Goal: Task Accomplishment & Management: Complete application form

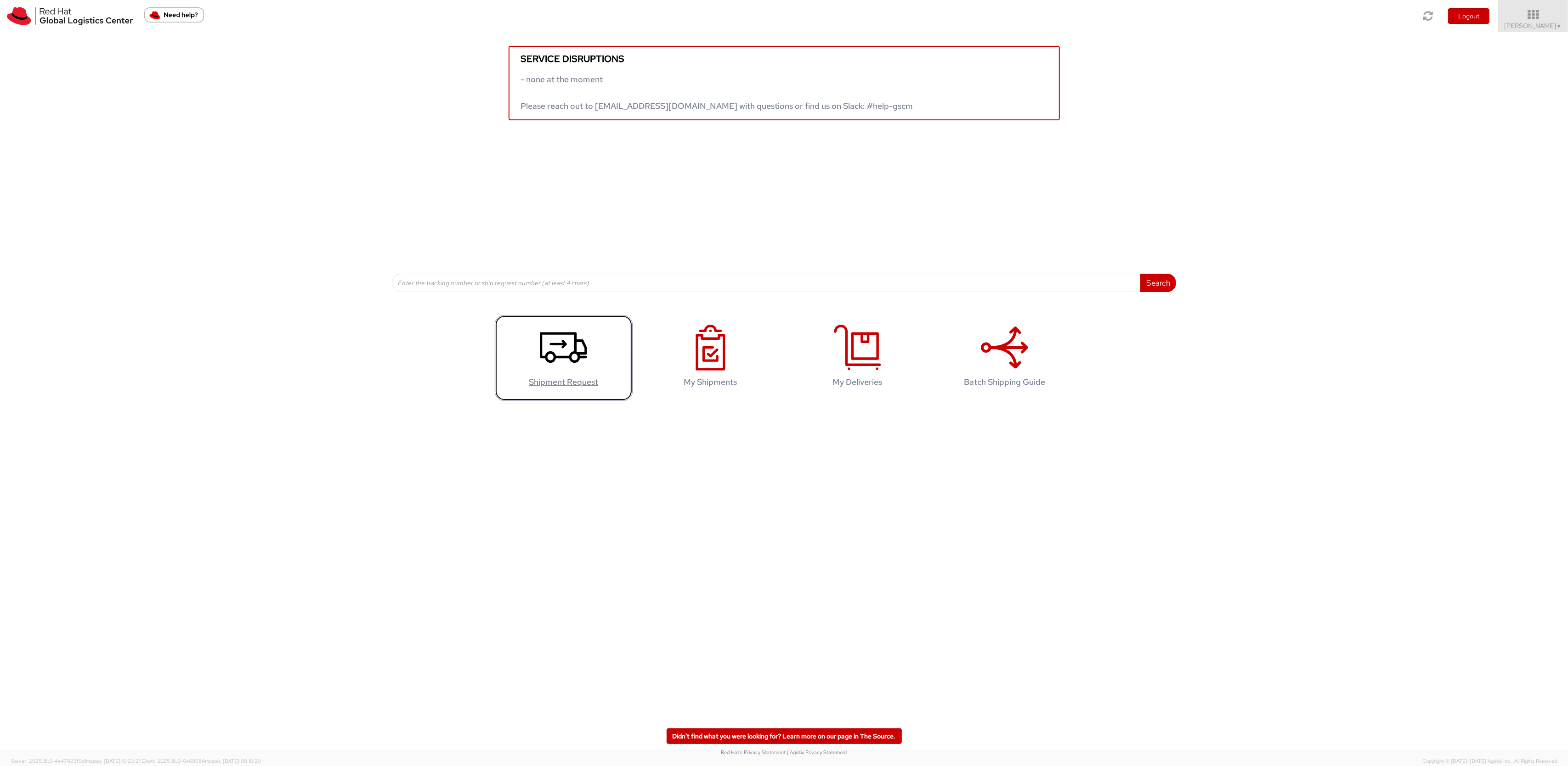
click at [565, 364] on icon at bounding box center [564, 347] width 48 height 46
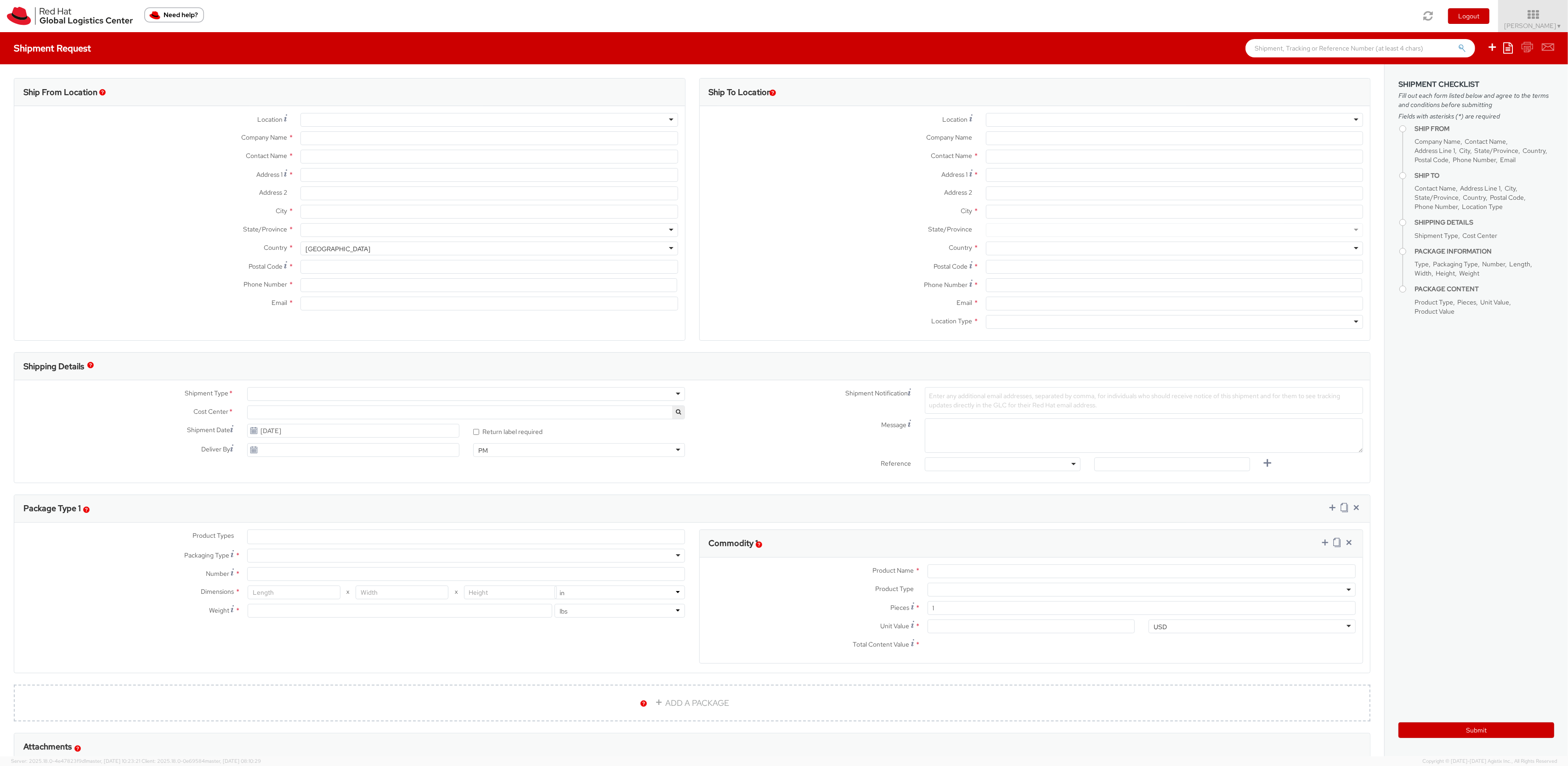
select select
select select "967"
click at [470, 116] on div at bounding box center [489, 120] width 377 height 14
type input "mum"
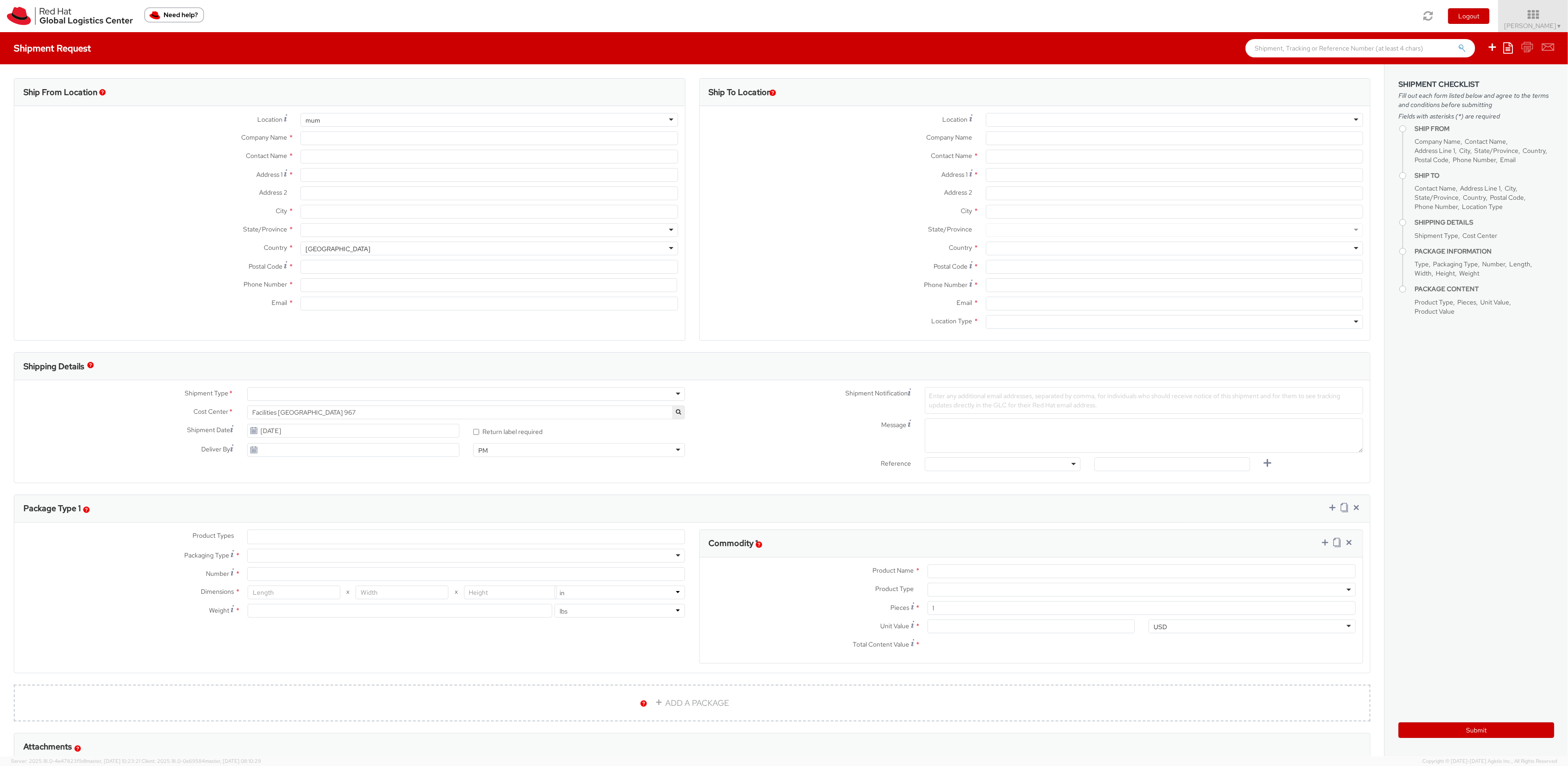
type input "Red Hat India Private Limited"
type input "[PERSON_NAME]"
type input "A-201, Supreme Business Park"
type input "[GEOGRAPHIC_DATA]"
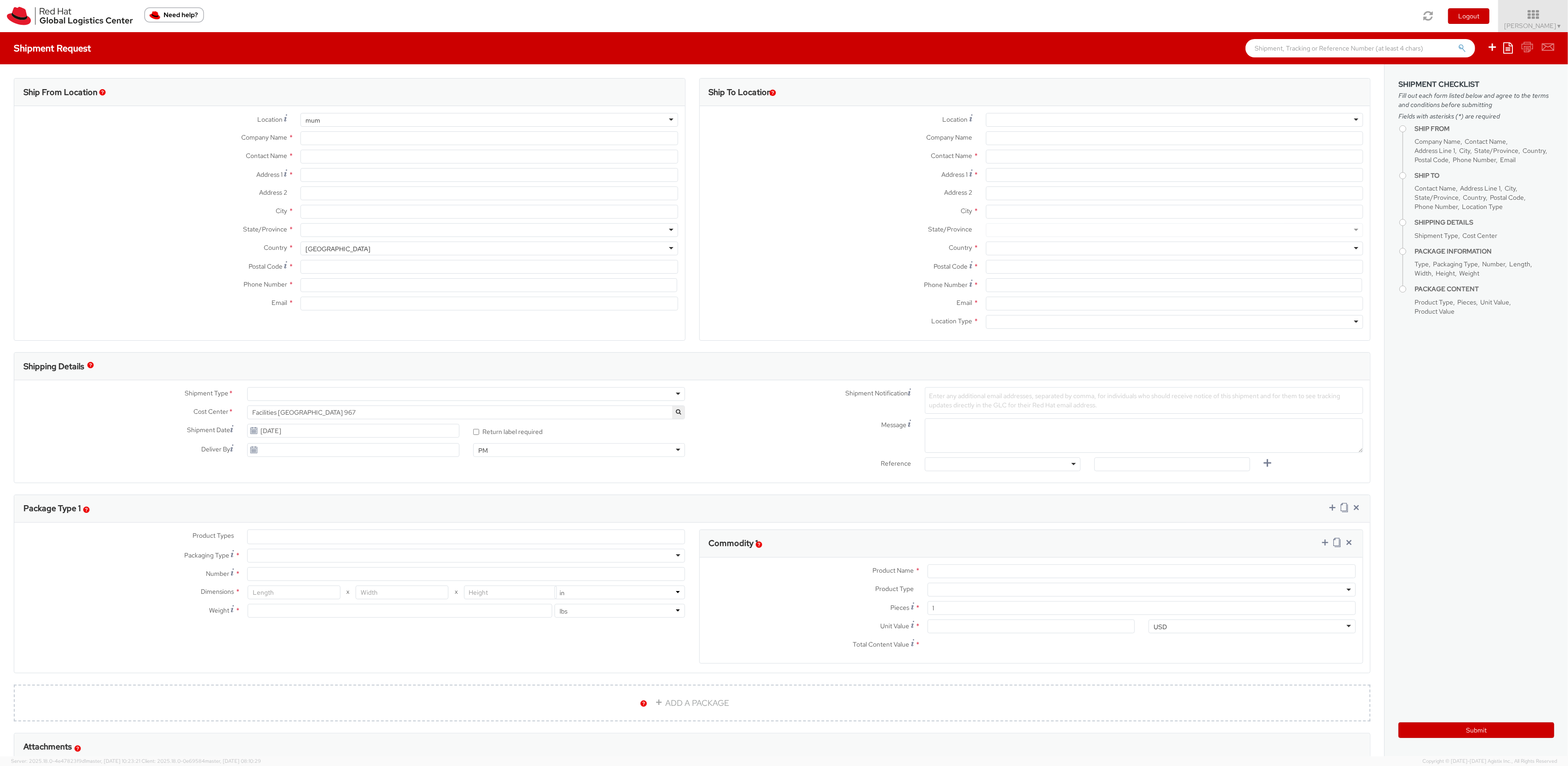
type input "400076"
type input "912261147559"
type input "[EMAIL_ADDRESS][DOMAIN_NAME]"
select select "CM"
select select "KGS"
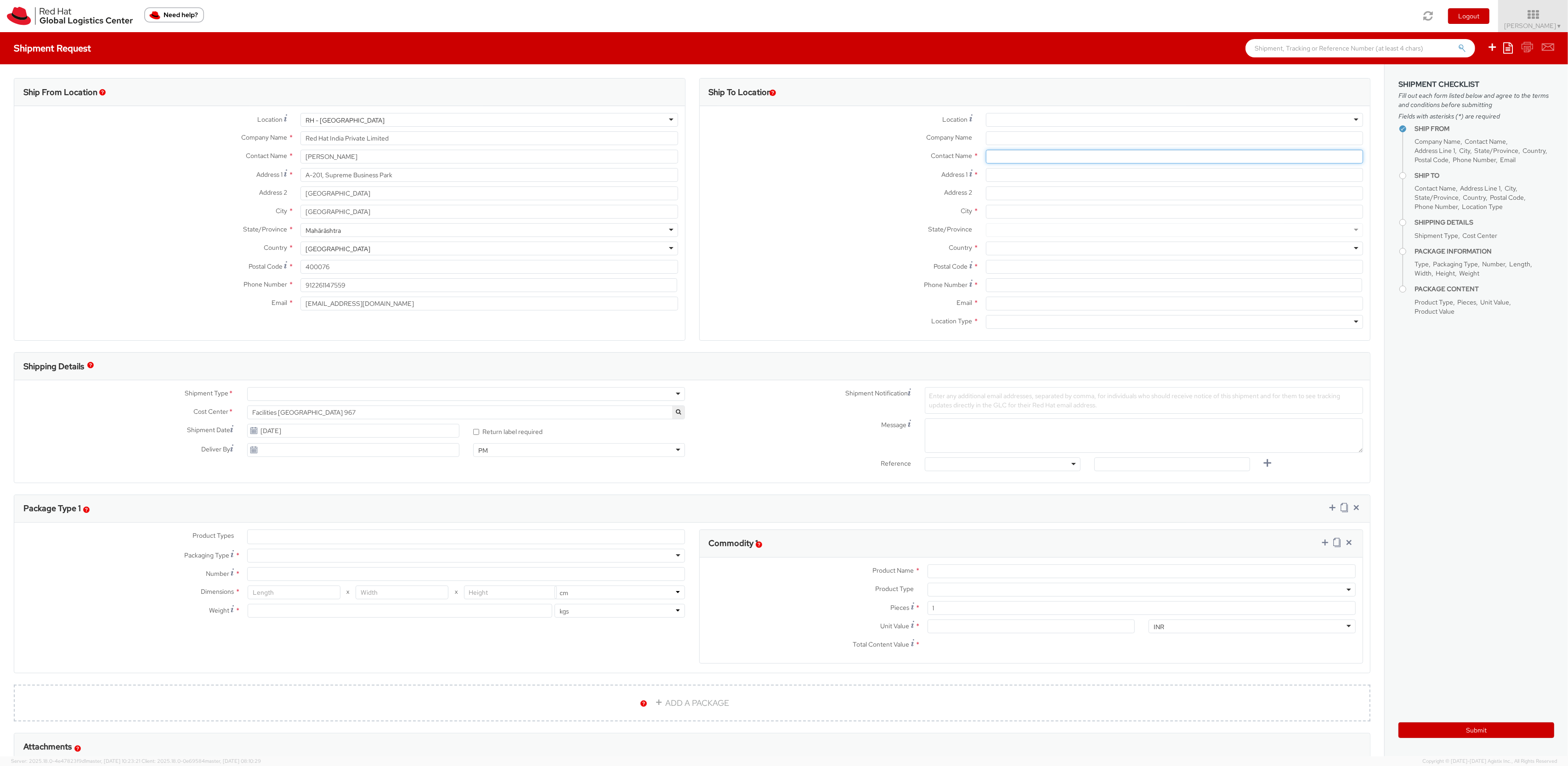
click at [1020, 155] on input "text" at bounding box center [1174, 156] width 377 height 14
type input "sagar b"
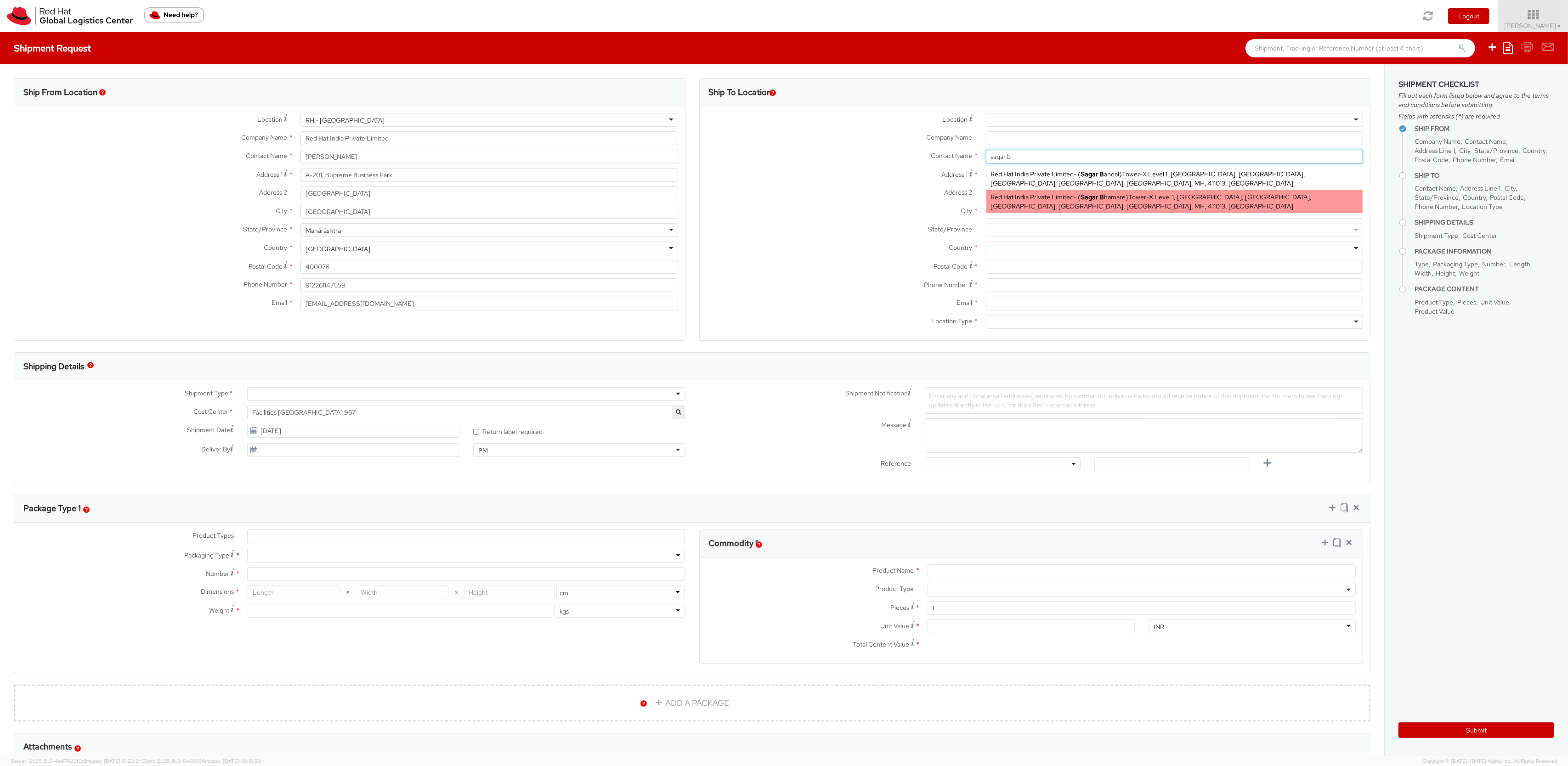
click at [1129, 204] on div "Red Hat India Private Limited - ( Sagar B hamare ) Tower-X Level 1, [GEOGRAPHIC…" at bounding box center [1174, 202] width 376 height 23
type input "Red Hat India Private Limited"
type input "[PERSON_NAME]"
type input "Tower-X Level 1, [GEOGRAPHIC_DATA]"
type input "[GEOGRAPHIC_DATA], [GEOGRAPHIC_DATA]"
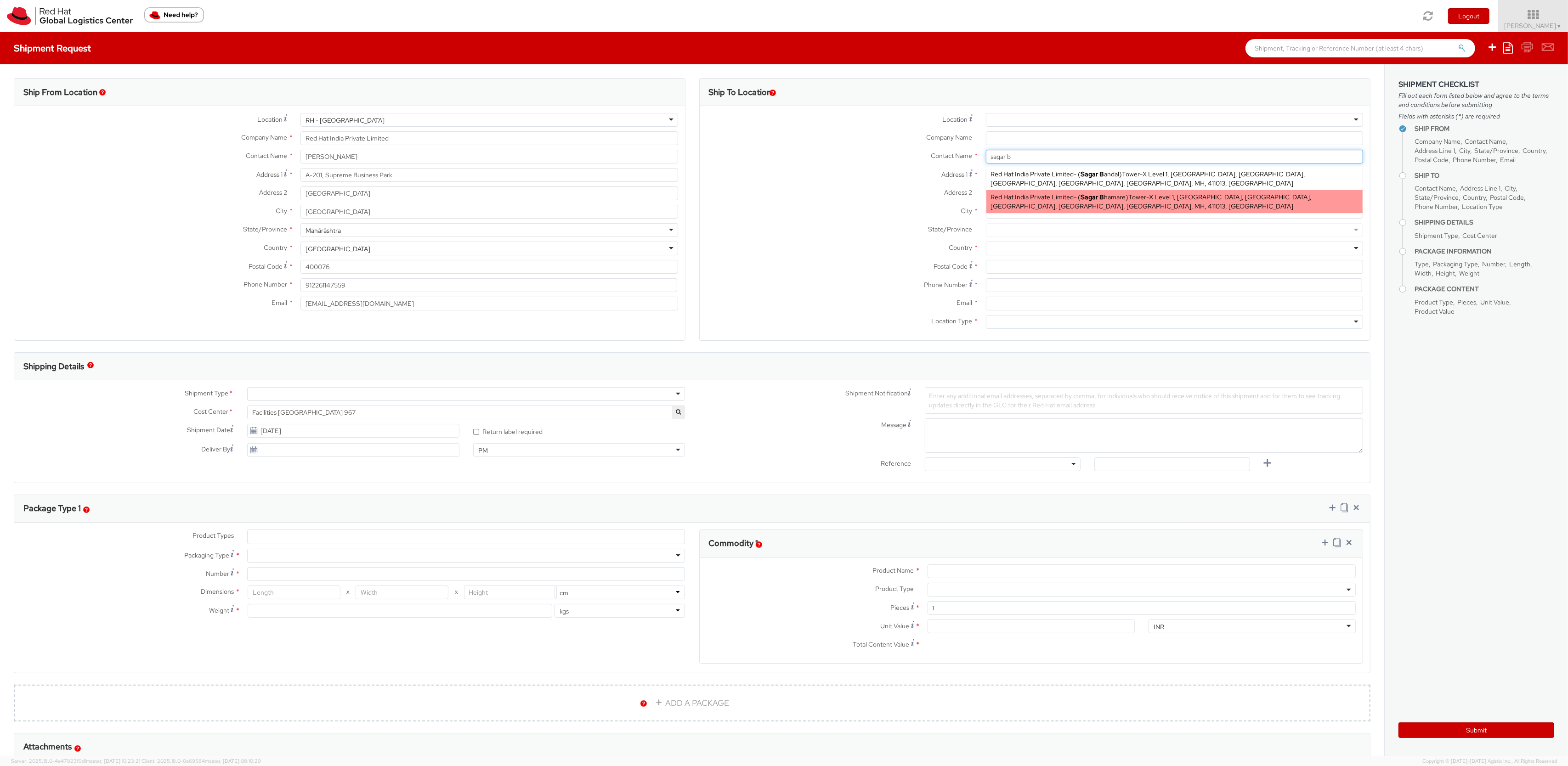
type input "[GEOGRAPHIC_DATA]"
type input "411013"
type input "912066816937"
type input "[EMAIL_ADDRESS][DOMAIN_NAME]"
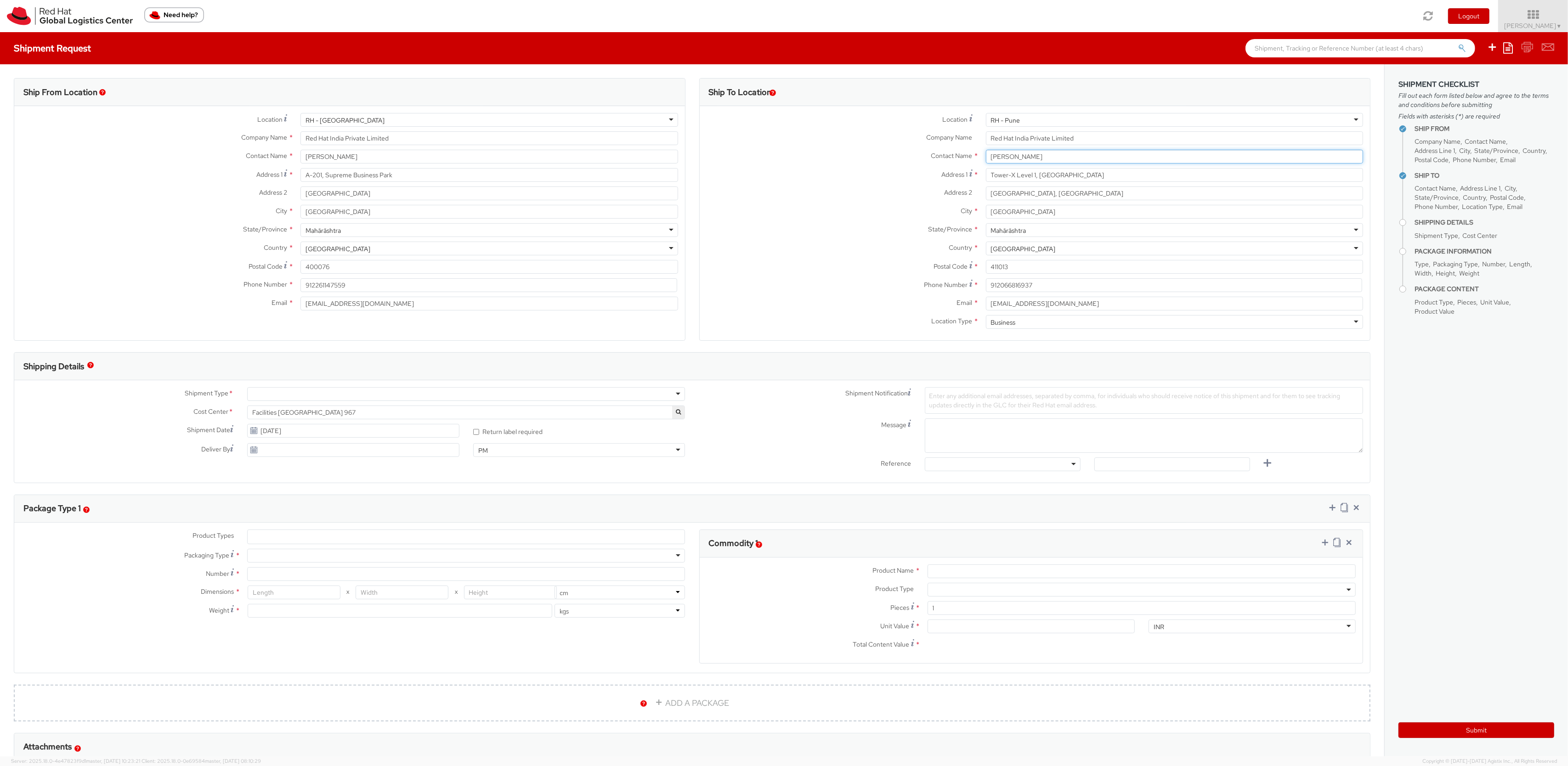
type input "[PERSON_NAME]"
click at [282, 397] on div at bounding box center [466, 394] width 438 height 14
click at [332, 534] on ul at bounding box center [466, 537] width 438 height 14
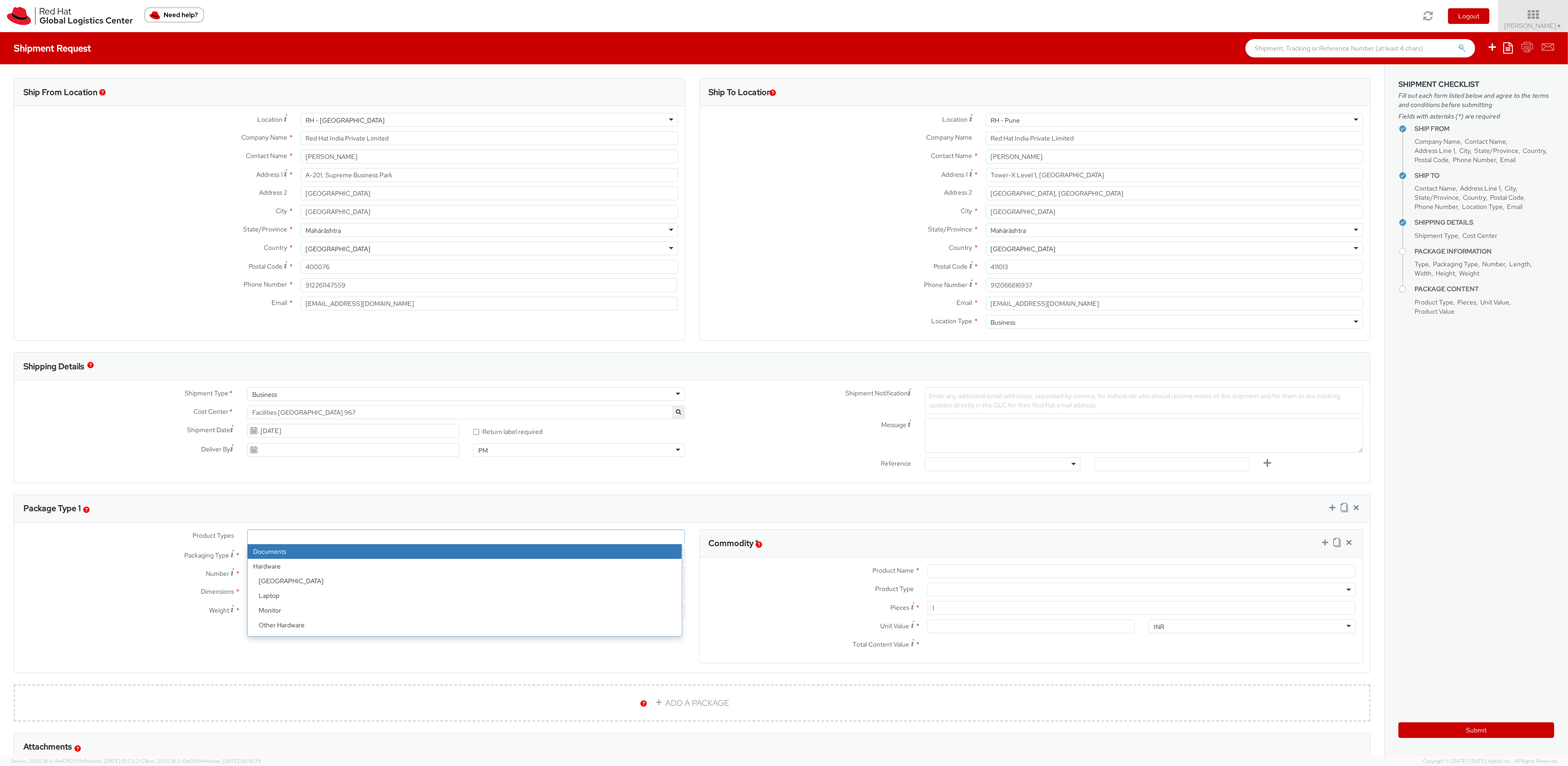
select select "DOCUMENT"
type input "Documents"
select select "DOCUMENT"
type input "1.00"
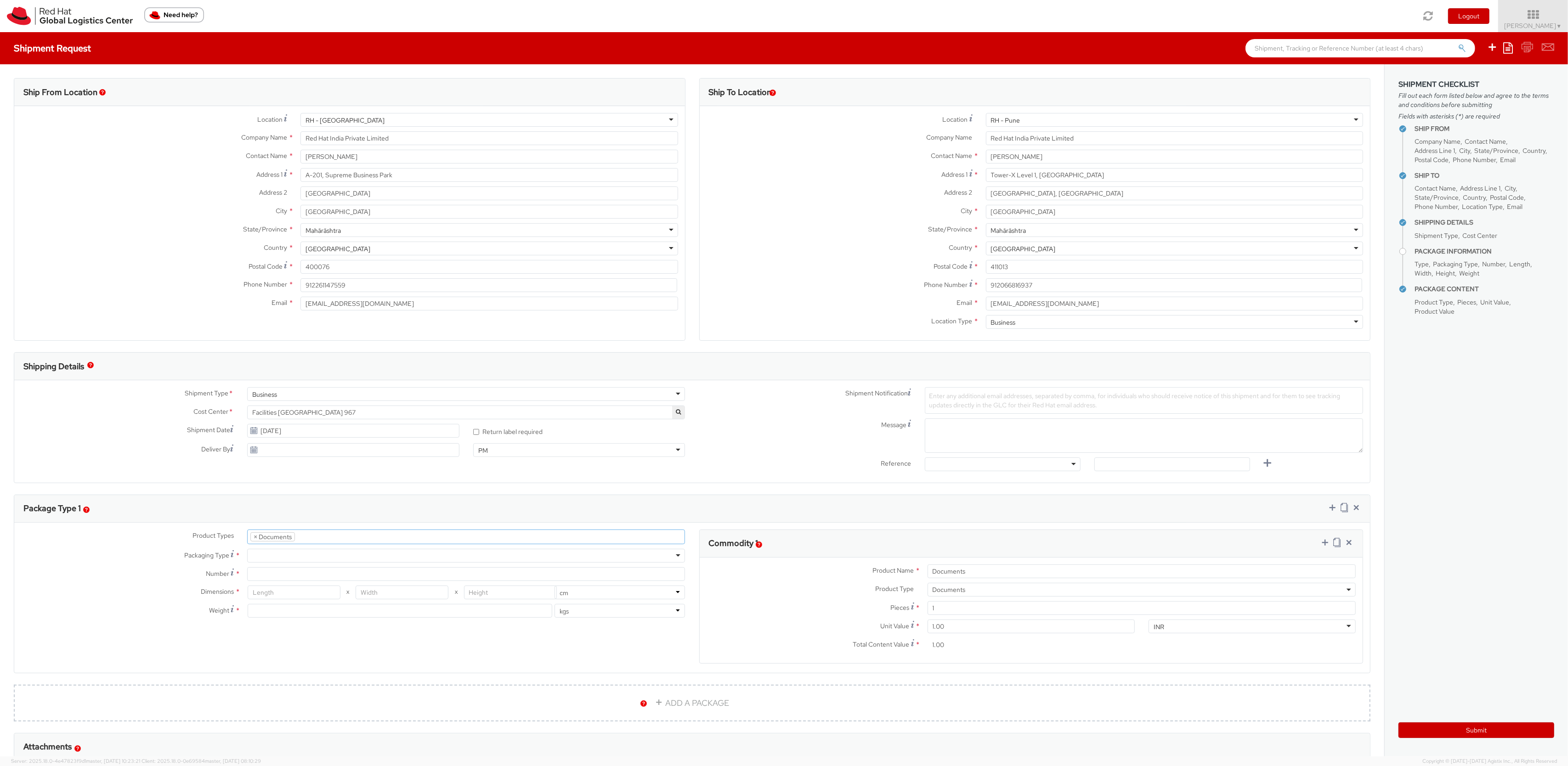
click at [352, 564] on div "Product Types * Documents Docking Station Laptop Monitor Other Hardware Server …" at bounding box center [353, 578] width 678 height 98
click at [344, 558] on div at bounding box center [466, 556] width 438 height 14
type input "1"
type input "24.13"
type input "31.75"
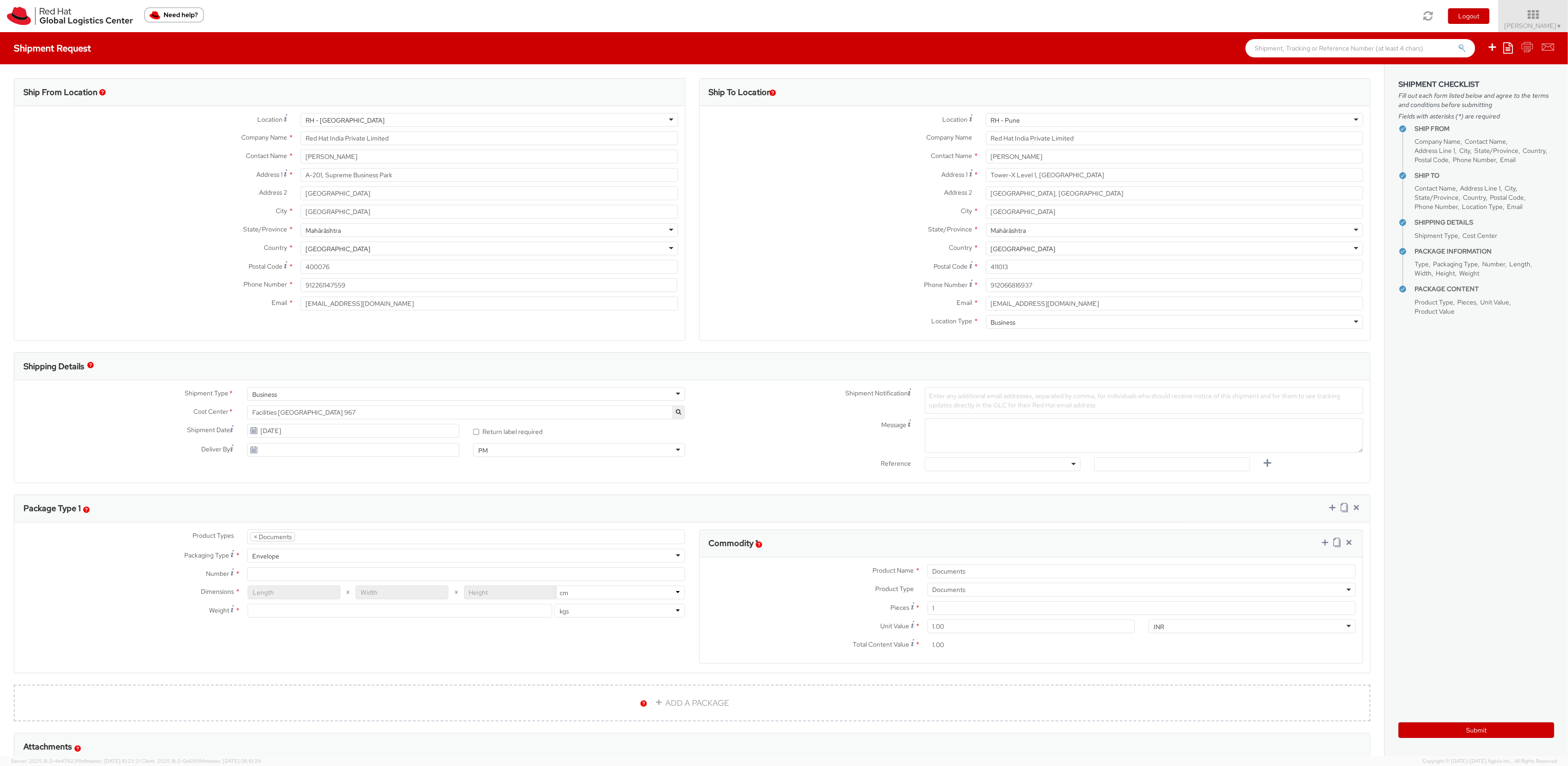
type input "0.64"
type input "0.5"
click at [1490, 733] on button "Submit" at bounding box center [1476, 730] width 156 height 16
